Goal: Information Seeking & Learning: Learn about a topic

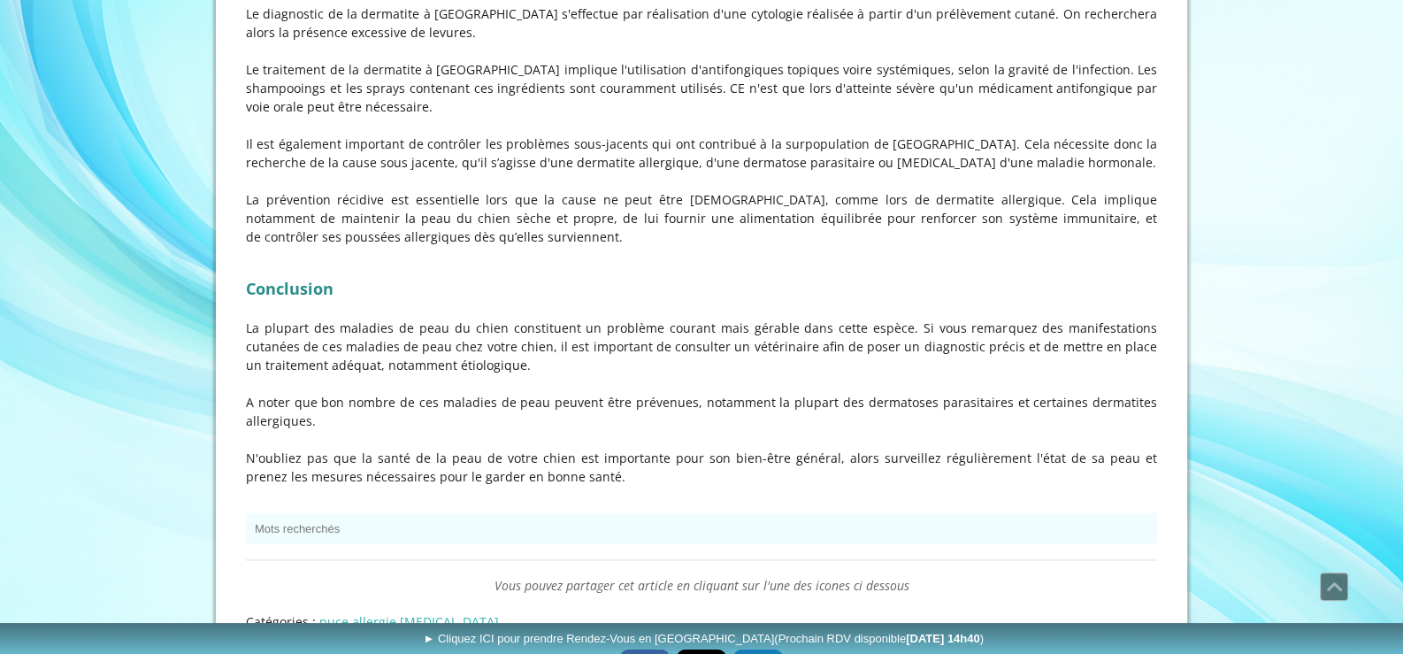
scroll to position [6218, 0]
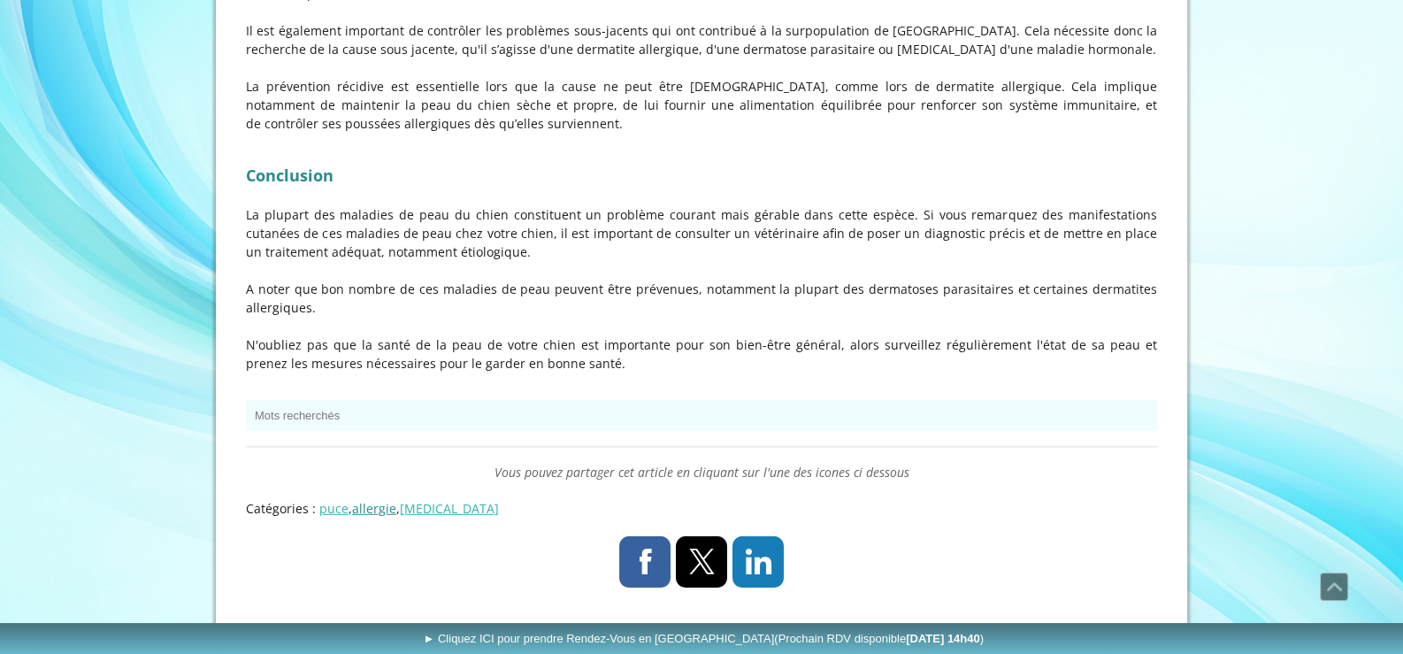
click at [368, 500] on link "allergie" at bounding box center [374, 508] width 44 height 17
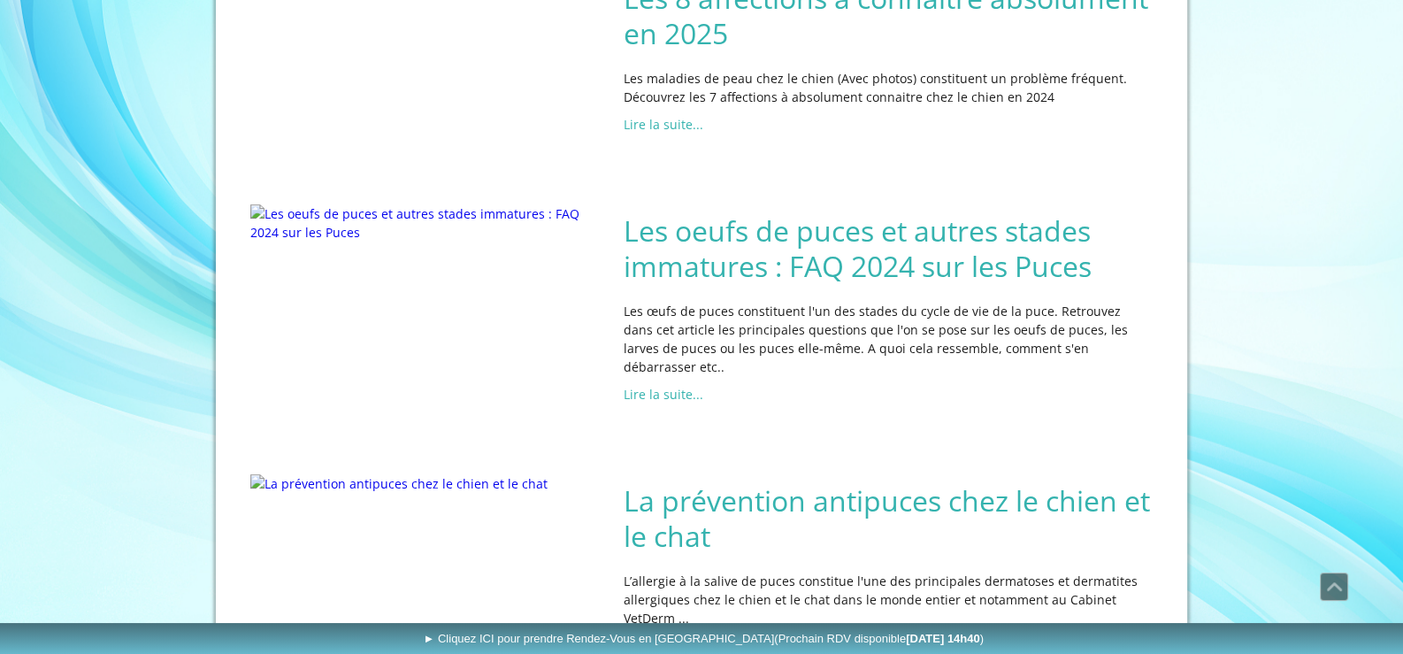
scroll to position [177, 0]
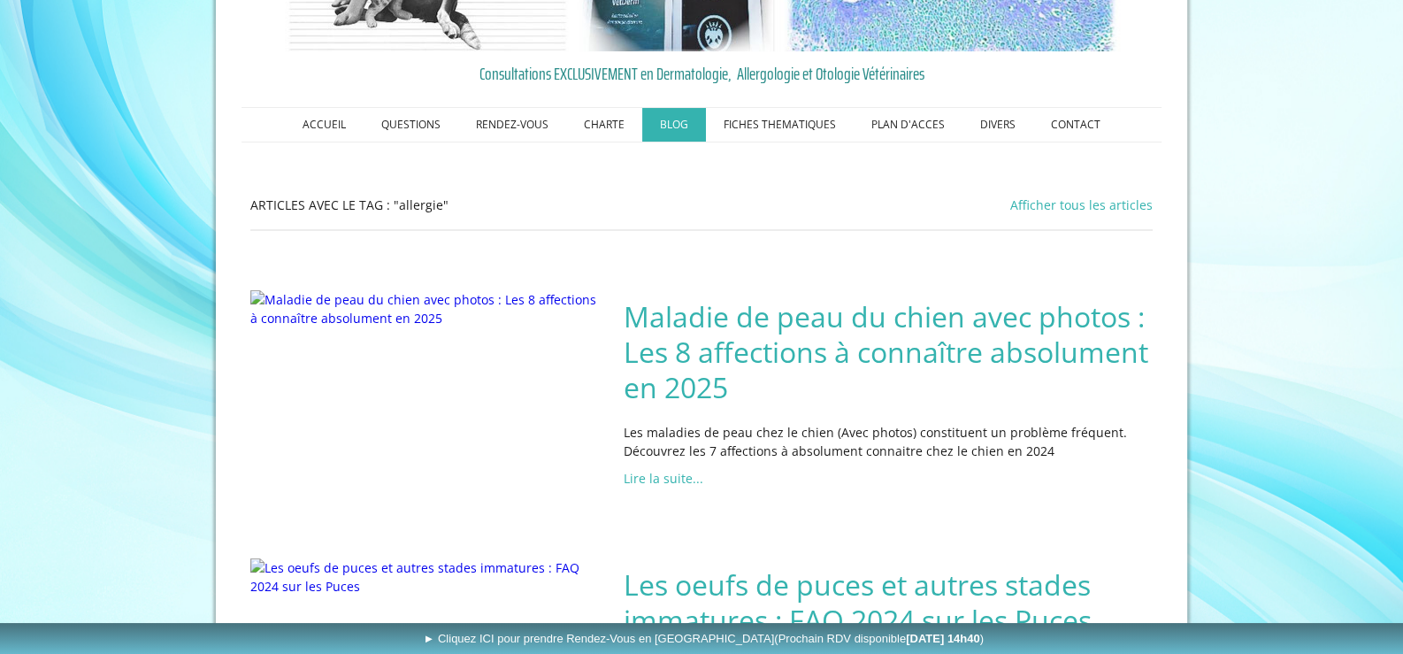
click at [956, 320] on h2 "Maladie de peau du chien avec photos : Les 8 affections à connaître absolument …" at bounding box center [888, 352] width 529 height 106
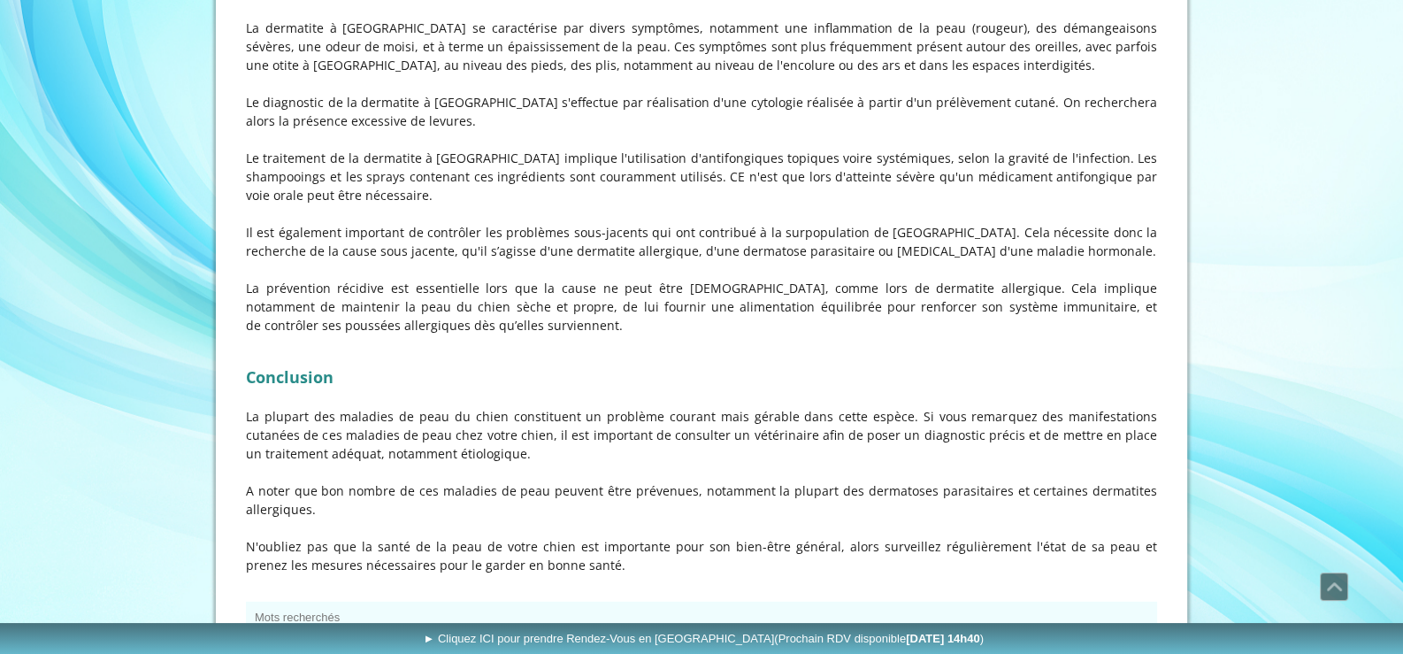
scroll to position [6218, 0]
